Goal: Navigation & Orientation: Find specific page/section

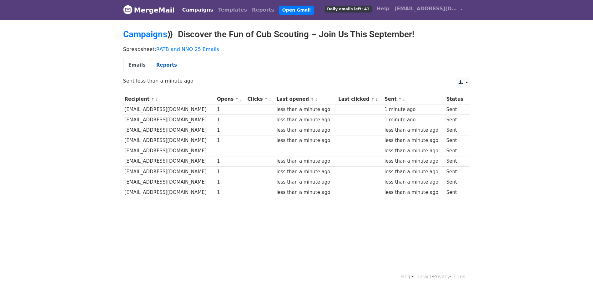
click at [161, 65] on link "Reports" at bounding box center [166, 65] width 31 height 13
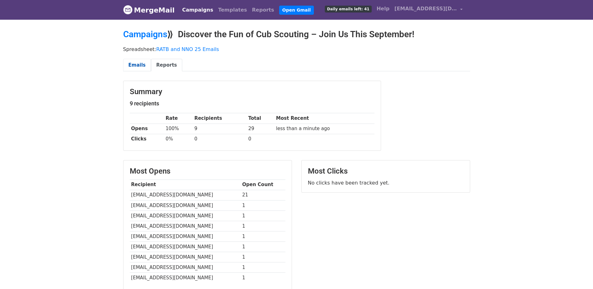
click at [138, 67] on link "Emails" at bounding box center [137, 65] width 28 height 13
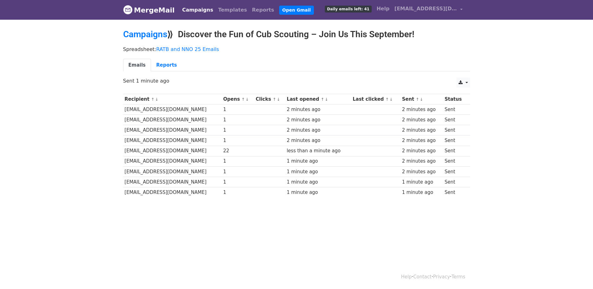
click at [189, 10] on link "Campaigns" at bounding box center [198, 10] width 36 height 13
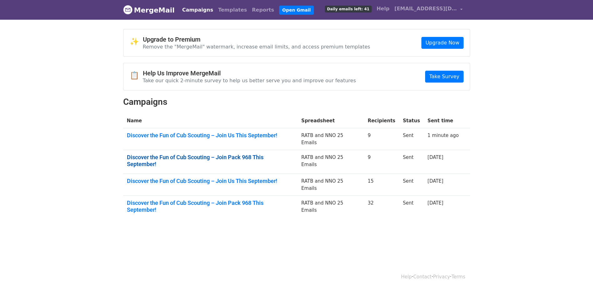
click at [183, 154] on link "Discover the Fun of Cub Scouting – Join Pack 968 This September!" at bounding box center [210, 160] width 167 height 13
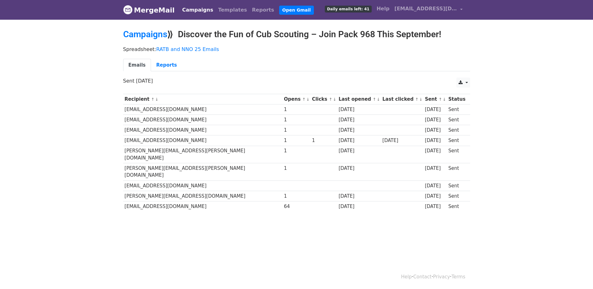
click at [196, 11] on link "Campaigns" at bounding box center [198, 10] width 36 height 13
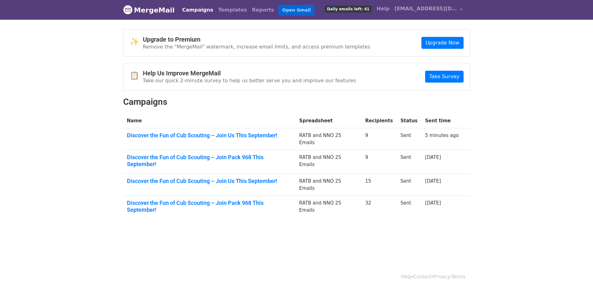
click at [279, 11] on link "Open Gmail" at bounding box center [296, 10] width 35 height 9
